Goal: Task Accomplishment & Management: Use online tool/utility

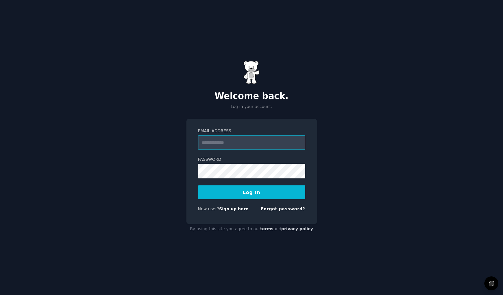
type input "**********"
click at [251, 192] on button "Log In" at bounding box center [251, 193] width 107 height 14
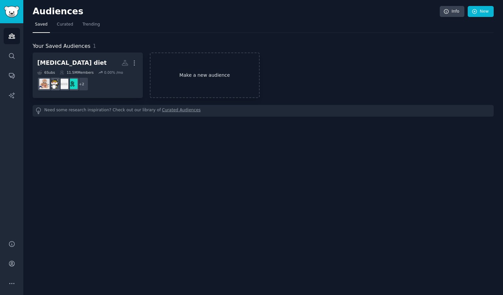
click at [196, 62] on link "Make a new audience" at bounding box center [205, 76] width 110 height 46
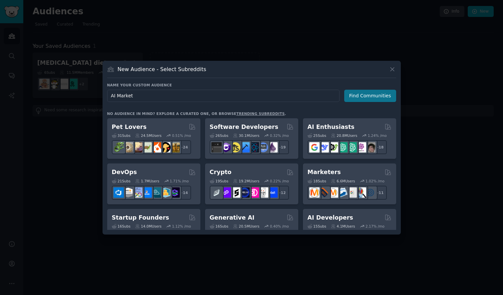
type input "AI Market"
click at [369, 94] on button "Find Communities" at bounding box center [370, 96] width 52 height 12
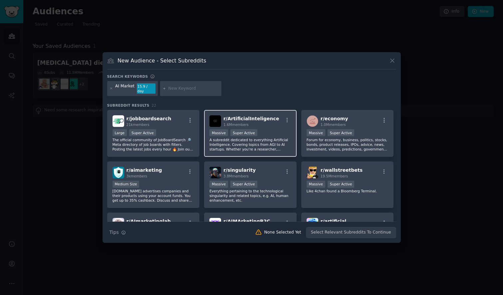
click at [249, 122] on div "1.6M members" at bounding box center [251, 124] width 56 height 5
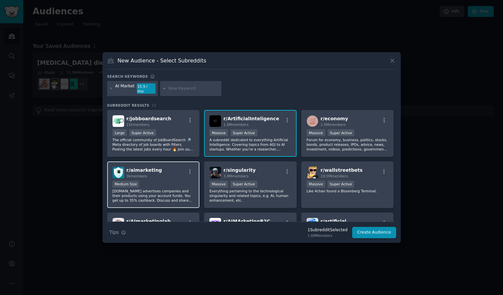
click at [174, 196] on p "Ai.marketing advertises companies and their products using your account funds. …" at bounding box center [153, 196] width 82 height 14
click at [175, 90] on input "text" at bounding box center [193, 89] width 51 height 6
click at [160, 189] on p "Ai.marketing advertises companies and their products using your account funds. …" at bounding box center [153, 196] width 82 height 14
click at [178, 85] on div at bounding box center [190, 88] width 61 height 15
click at [178, 88] on input "text" at bounding box center [193, 89] width 51 height 6
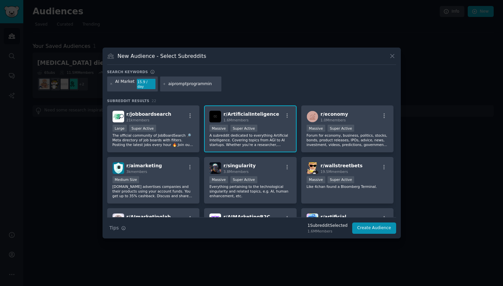
type input "aipromptprogramming"
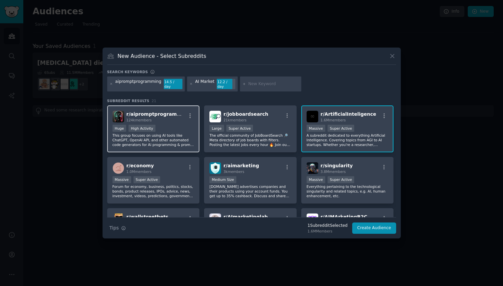
click at [169, 125] on div ">= 80th percentile for submissions / day Huge High Activity" at bounding box center [153, 129] width 82 height 8
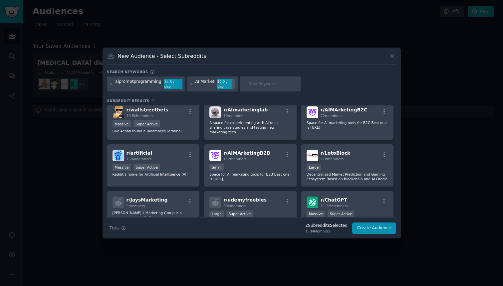
scroll to position [108, 0]
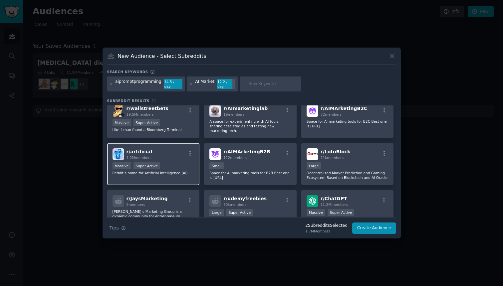
click at [170, 148] on div "r/ artificial 1.2M members" at bounding box center [153, 154] width 82 height 12
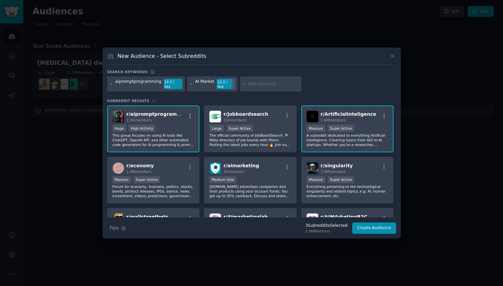
scroll to position [0, 0]
click at [248, 81] on input "text" at bounding box center [273, 84] width 51 height 6
type input "aiprogramming"
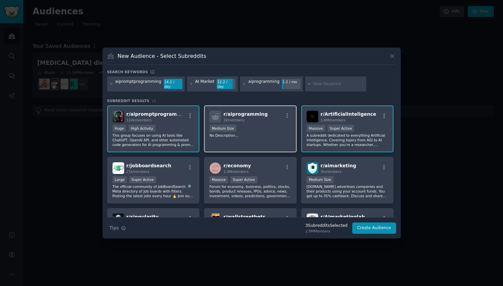
click at [230, 134] on p "No Description..." at bounding box center [250, 135] width 82 height 5
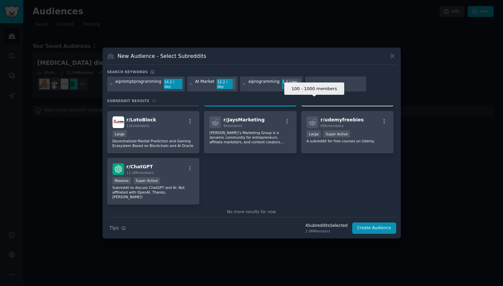
scroll to position [197, 0]
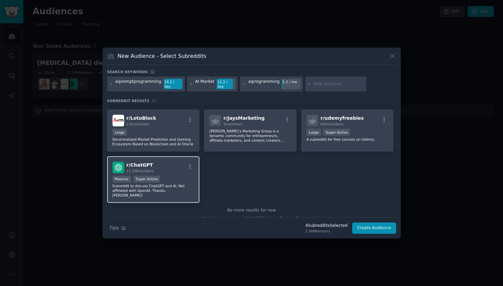
click at [177, 181] on div "Massive Super Active" at bounding box center [153, 180] width 82 height 8
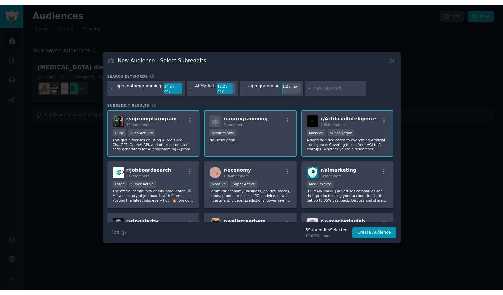
scroll to position [0, 0]
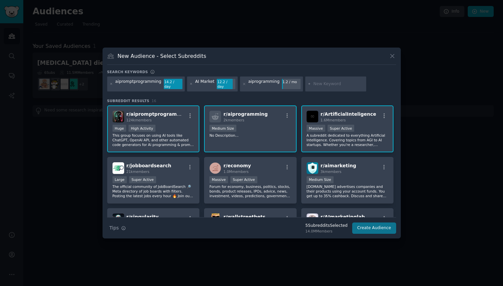
click at [384, 227] on button "Create Audience" at bounding box center [374, 228] width 44 height 11
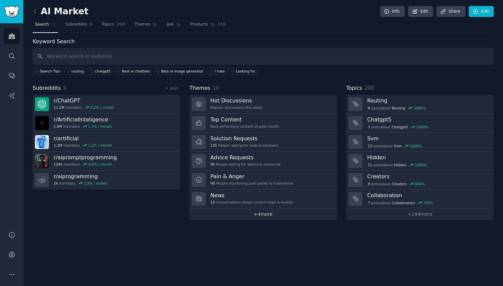
click at [258, 216] on link "+ 4 more" at bounding box center [262, 215] width 147 height 12
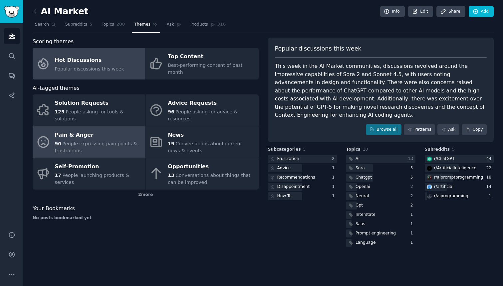
click at [110, 141] on span "People expressing pain points & frustrations" at bounding box center [96, 147] width 82 height 12
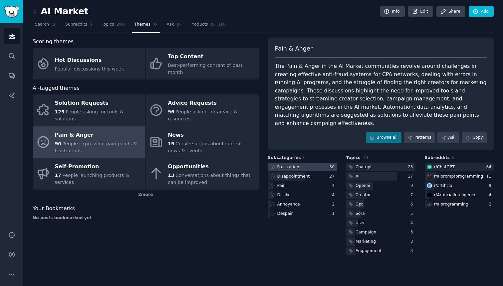
click at [323, 163] on div at bounding box center [302, 167] width 69 height 8
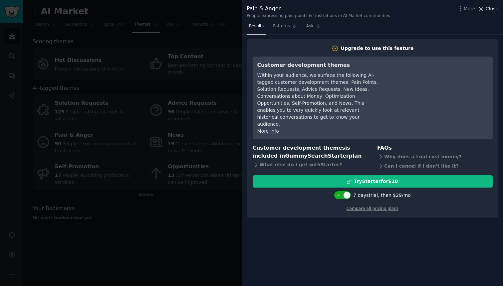
click at [489, 5] on span "Close" at bounding box center [491, 8] width 13 height 7
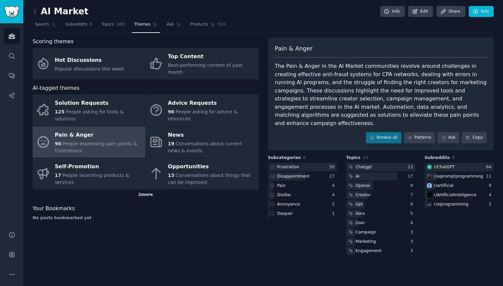
click at [148, 190] on div "2 more" at bounding box center [146, 195] width 226 height 11
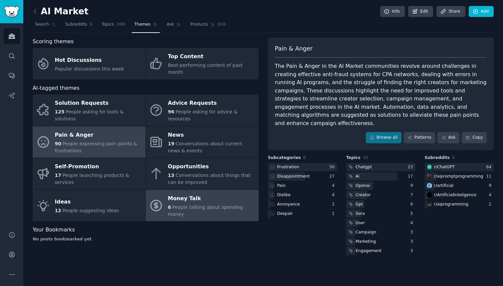
click at [183, 205] on span "People talking about spending money" at bounding box center [205, 211] width 75 height 12
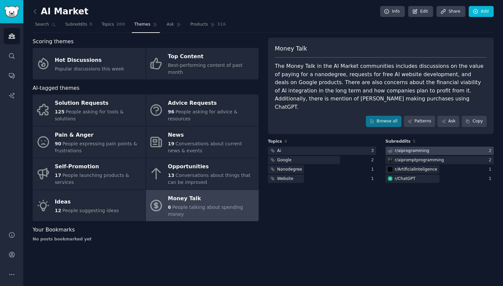
click at [427, 147] on div at bounding box center [439, 151] width 108 height 8
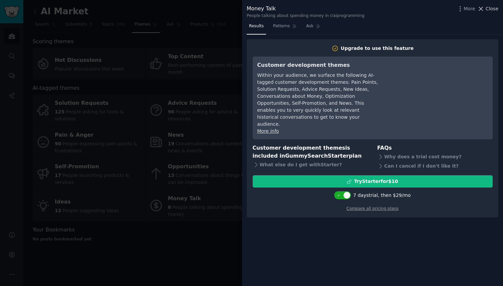
click at [490, 11] on span "Close" at bounding box center [491, 8] width 13 height 7
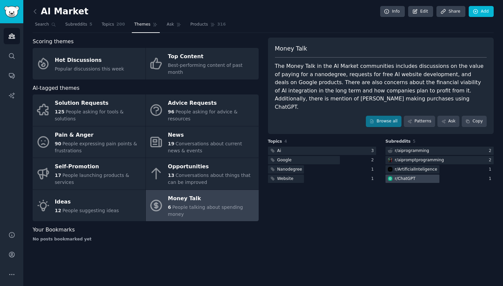
click at [410, 175] on div at bounding box center [412, 179] width 54 height 8
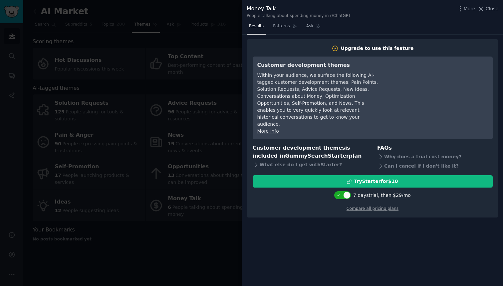
click at [484, 14] on div "Money Talk People talking about spending money in r/ChatGPT More Close" at bounding box center [373, 12] width 252 height 14
click at [486, 9] on span "Close" at bounding box center [491, 8] width 13 height 7
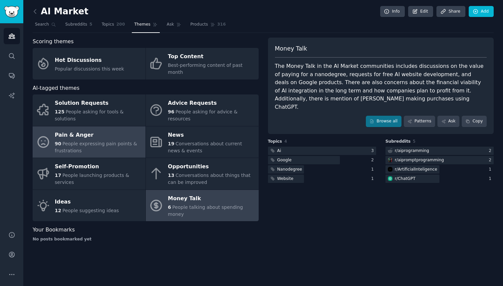
click at [121, 130] on div "Pain & Anger" at bounding box center [98, 135] width 87 height 11
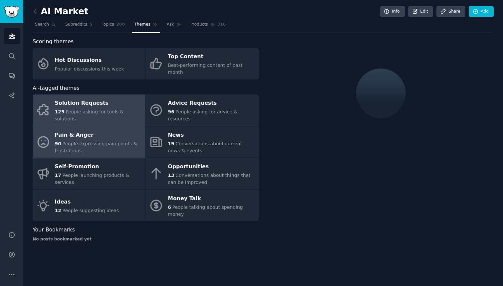
click at [119, 109] on span "People asking for tools & solutions" at bounding box center [89, 115] width 69 height 12
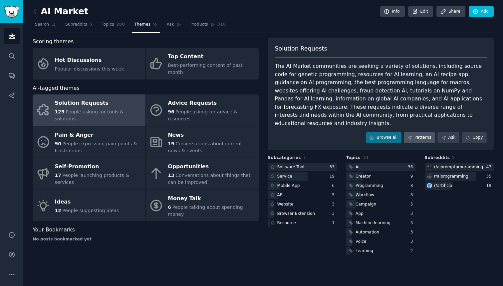
click at [415, 132] on link "Patterns" at bounding box center [419, 137] width 31 height 11
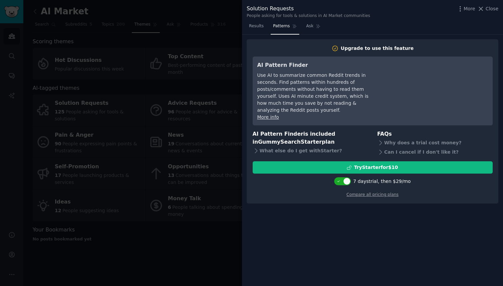
click at [490, 12] on div "More Close" at bounding box center [478, 9] width 42 height 8
click at [489, 9] on span "Close" at bounding box center [491, 8] width 13 height 7
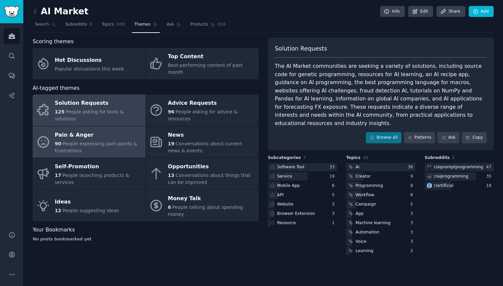
click at [104, 141] on span "People expressing pain points & frustrations" at bounding box center [96, 147] width 82 height 12
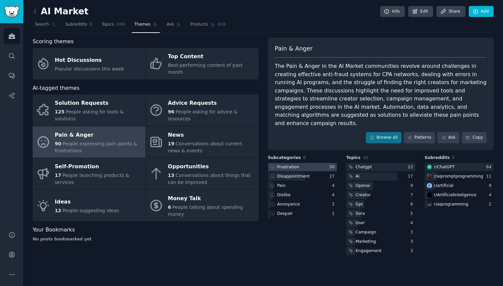
click at [324, 163] on div at bounding box center [302, 167] width 69 height 8
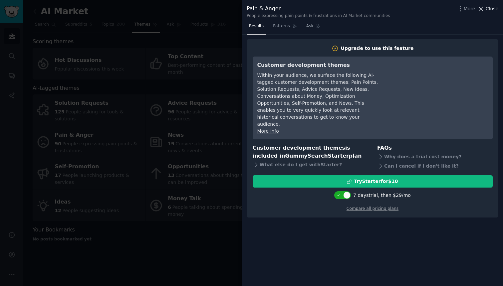
click at [488, 7] on span "Close" at bounding box center [491, 8] width 13 height 7
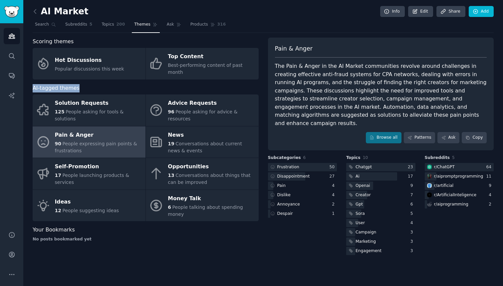
drag, startPoint x: 33, startPoint y: 80, endPoint x: 87, endPoint y: 81, distance: 53.9
click at [87, 84] on div "AI-tagged themes" at bounding box center [146, 88] width 226 height 8
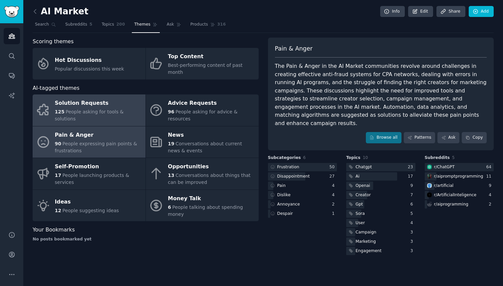
click at [90, 98] on div "Solution Requests" at bounding box center [98, 103] width 87 height 11
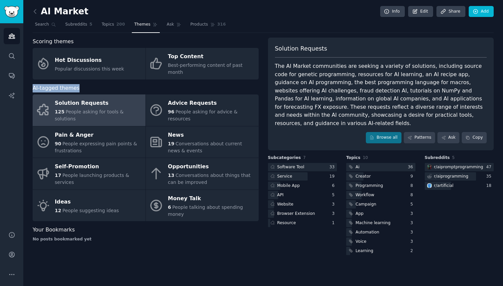
drag, startPoint x: 76, startPoint y: 80, endPoint x: 33, endPoint y: 79, distance: 43.3
click at [33, 84] on span "AI-tagged themes" at bounding box center [56, 88] width 47 height 8
click at [126, 235] on div "Scoring themes Hot Discussions Popular discussions this week Top Content Best-p…" at bounding box center [146, 147] width 226 height 219
drag, startPoint x: 34, startPoint y: 81, endPoint x: 79, endPoint y: 81, distance: 44.6
click at [79, 84] on div "AI-tagged themes" at bounding box center [146, 88] width 226 height 8
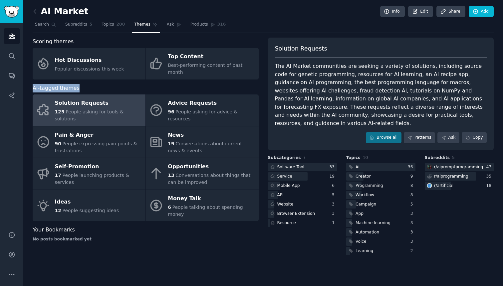
click at [79, 84] on div "AI-tagged themes" at bounding box center [146, 88] width 226 height 8
click at [301, 164] on div "Software Tool" at bounding box center [290, 167] width 27 height 6
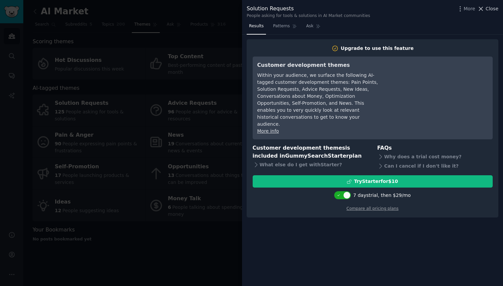
click at [484, 10] on icon at bounding box center [480, 8] width 7 height 7
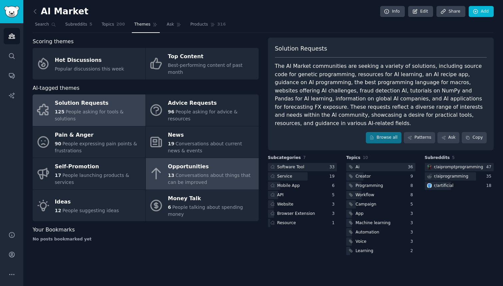
click at [210, 173] on span "Conversations about things that can be improved" at bounding box center [209, 179] width 83 height 12
